Goal: Download file/media

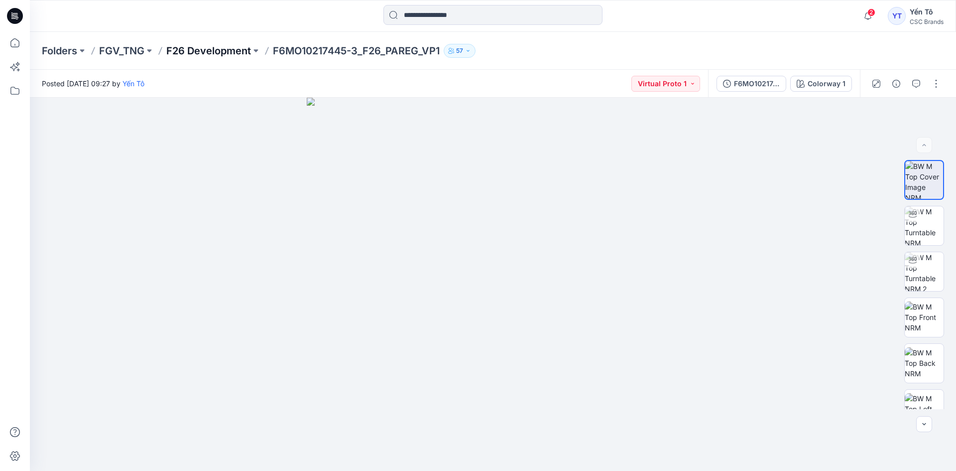
click at [236, 52] on p "F26 Development" at bounding box center [208, 51] width 85 height 14
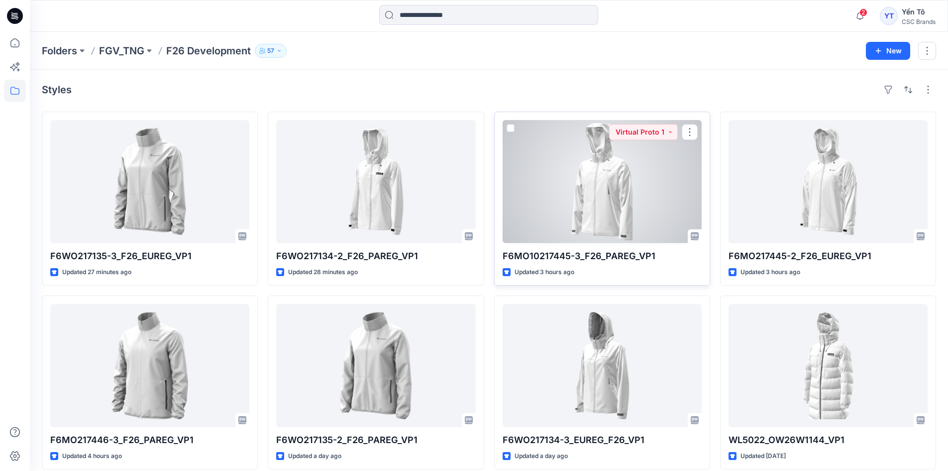
scroll to position [50, 0]
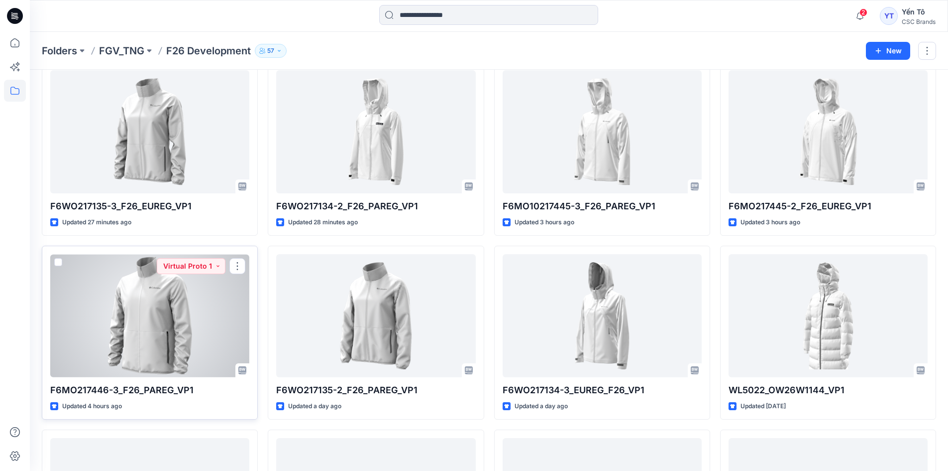
click at [195, 325] on div at bounding box center [149, 315] width 199 height 123
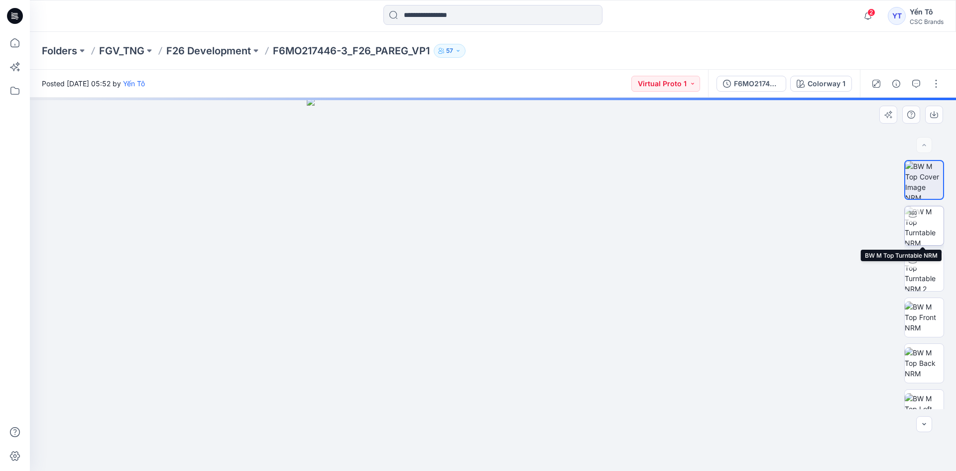
click at [926, 228] on img at bounding box center [924, 225] width 39 height 39
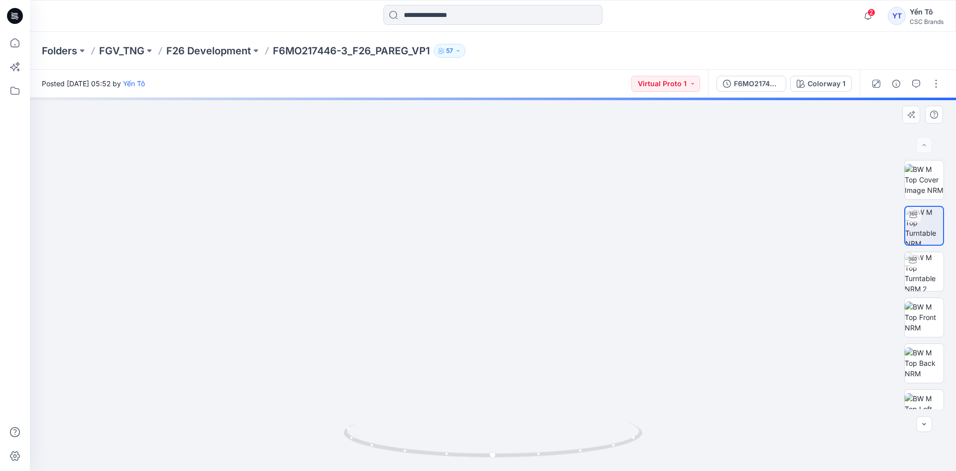
drag, startPoint x: 590, startPoint y: 345, endPoint x: 591, endPoint y: 267, distance: 77.7
drag, startPoint x: 541, startPoint y: 383, endPoint x: 513, endPoint y: 383, distance: 27.9
click at [513, 383] on img at bounding box center [493, 198] width 561 height 546
click at [543, 458] on icon at bounding box center [494, 440] width 301 height 37
drag, startPoint x: 539, startPoint y: 386, endPoint x: 513, endPoint y: 386, distance: 25.4
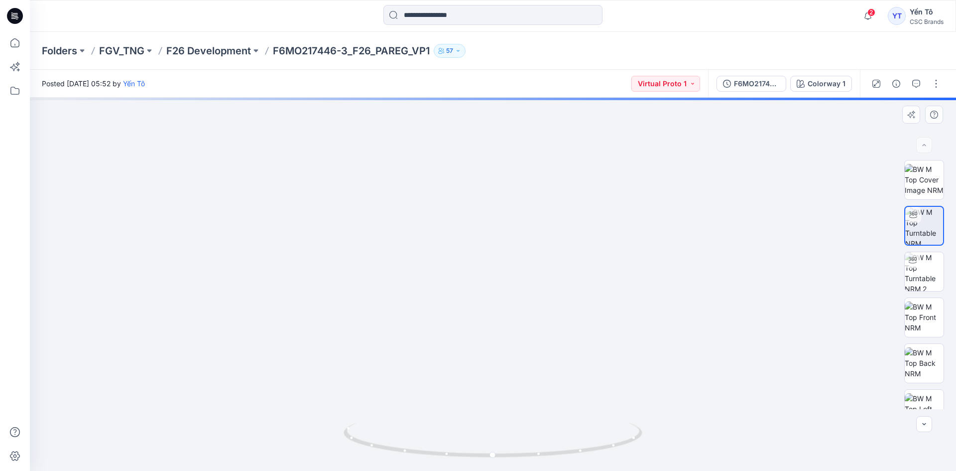
click at [513, 386] on img at bounding box center [493, 196] width 561 height 549
click at [541, 458] on icon at bounding box center [494, 440] width 301 height 37
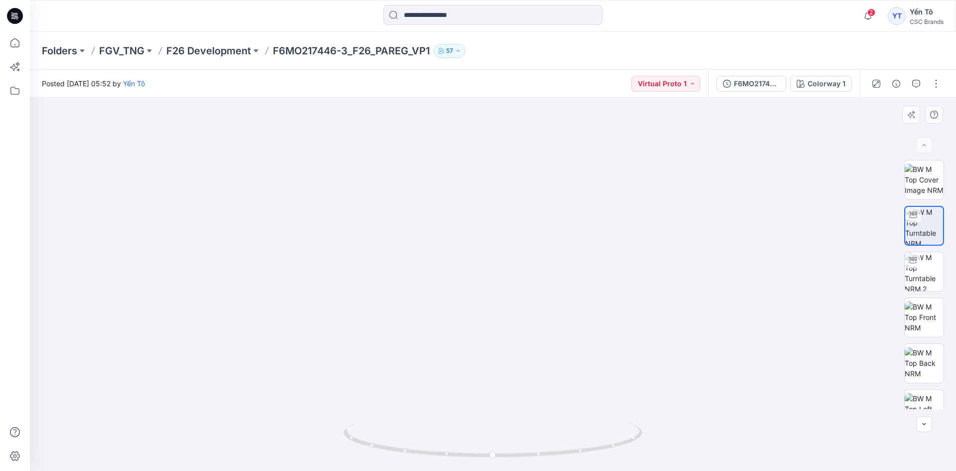
drag, startPoint x: 548, startPoint y: 371, endPoint x: 528, endPoint y: 376, distance: 20.7
click at [528, 372] on img at bounding box center [493, 196] width 561 height 548
drag, startPoint x: 540, startPoint y: 334, endPoint x: 485, endPoint y: 380, distance: 71.7
click at [490, 334] on img at bounding box center [493, 196] width 561 height 548
click at [453, 454] on icon at bounding box center [494, 440] width 301 height 37
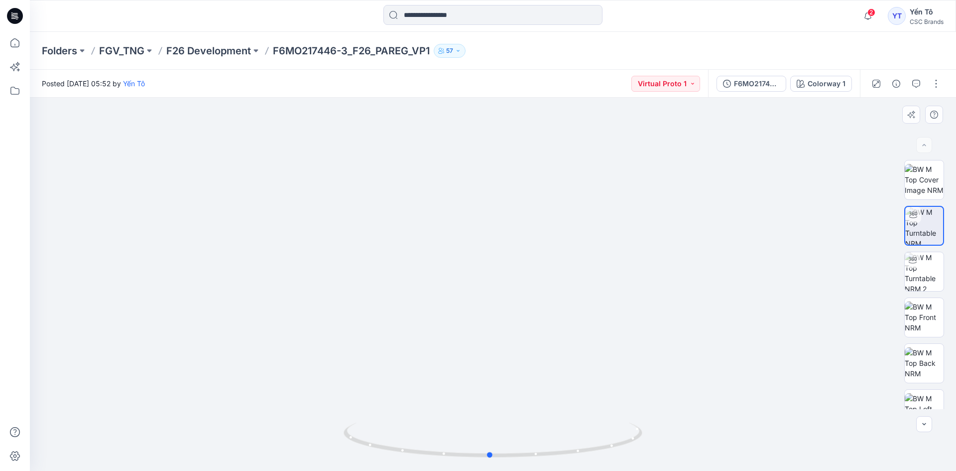
drag, startPoint x: 453, startPoint y: 455, endPoint x: 744, endPoint y: 394, distance: 297.5
click at [939, 91] on button "button" at bounding box center [936, 84] width 16 height 16
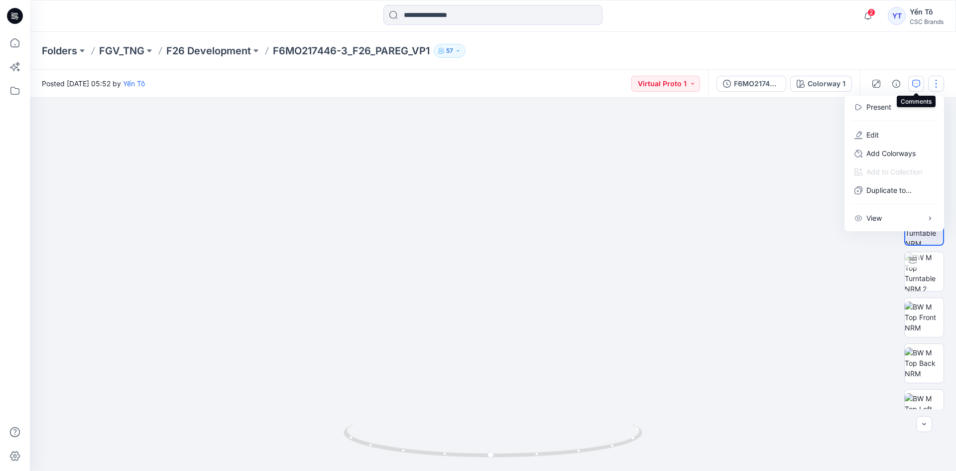
click at [917, 84] on icon "button" at bounding box center [916, 84] width 8 height 8
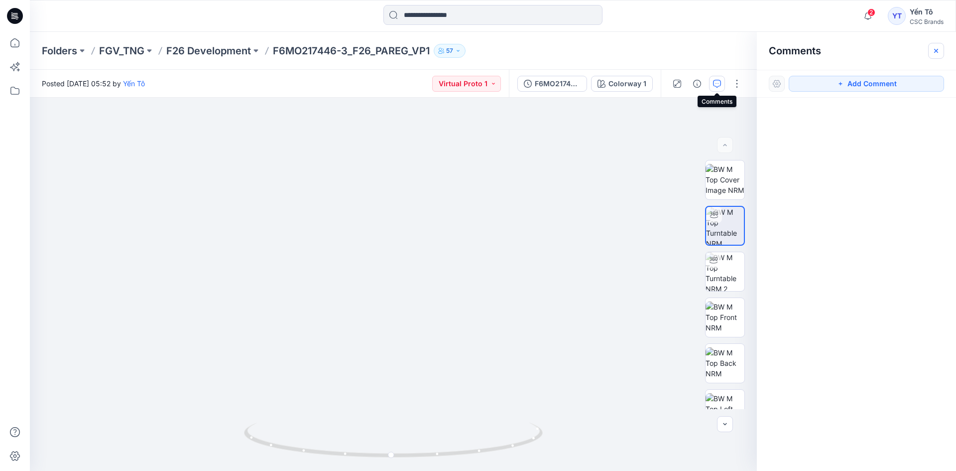
click at [936, 49] on icon "button" at bounding box center [936, 51] width 8 height 8
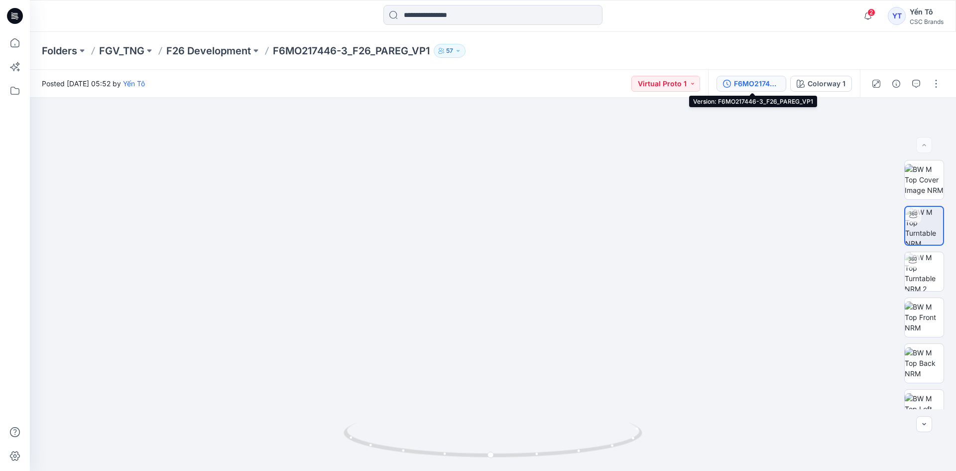
click at [771, 82] on div "F6MO217446-3_F26_PAREG_VP1" at bounding box center [757, 83] width 46 height 11
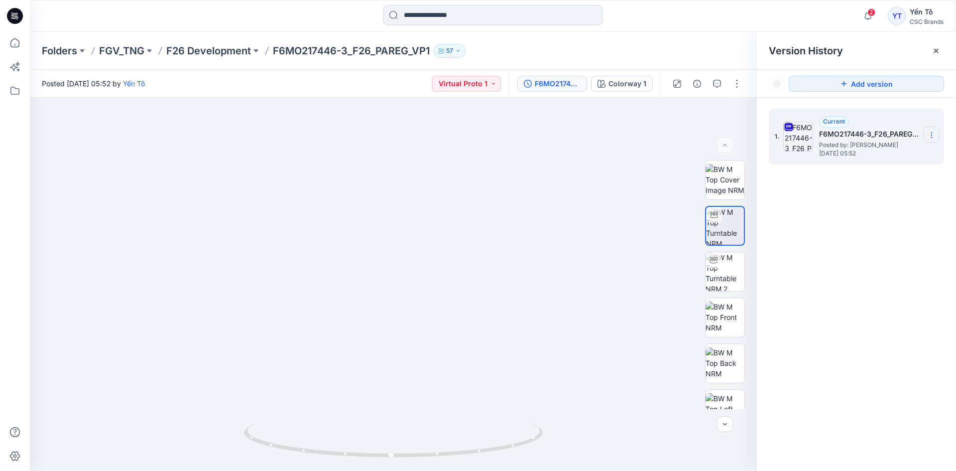
click at [927, 132] on section at bounding box center [931, 134] width 16 height 16
click at [865, 155] on span "Download Source BW File" at bounding box center [880, 154] width 83 height 12
click at [223, 55] on p "F26 Development" at bounding box center [208, 51] width 85 height 14
